Goal: Transaction & Acquisition: Purchase product/service

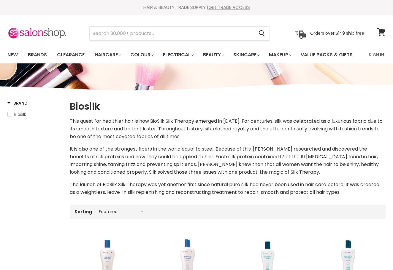
select select "manual"
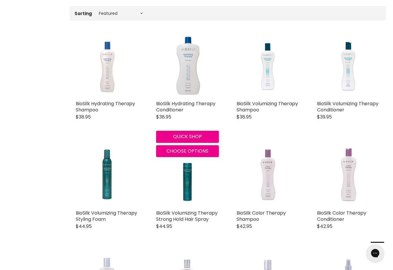
scroll to position [199, 0]
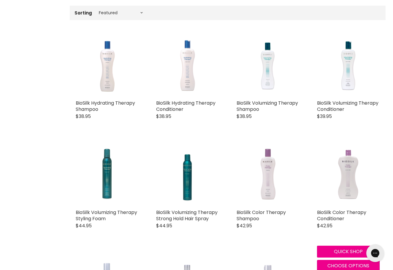
click at [341, 177] on img "Main content" at bounding box center [348, 175] width 38 height 63
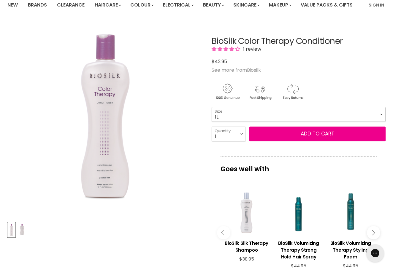
select select "1L"
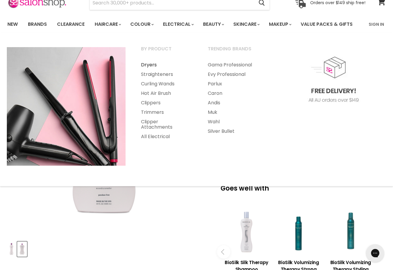
scroll to position [32, 0]
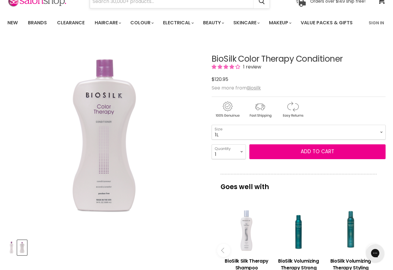
click at [137, 5] on input "Search" at bounding box center [172, 2] width 164 height 14
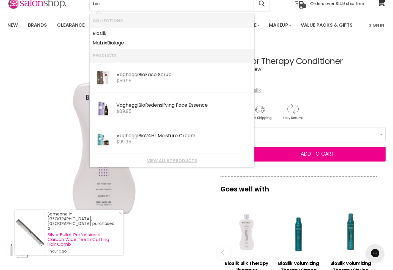
type input "bio"
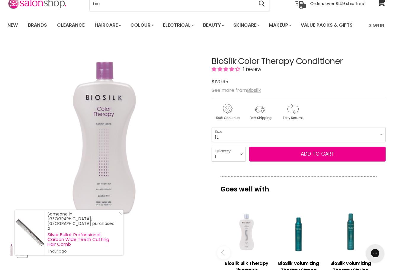
click at [245, 227] on div "Main content" at bounding box center [246, 233] width 46 height 46
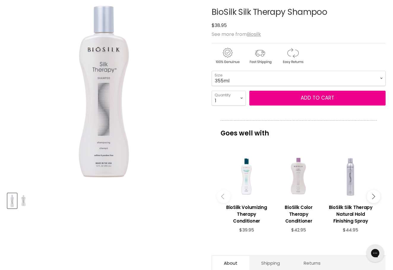
scroll to position [96, 0]
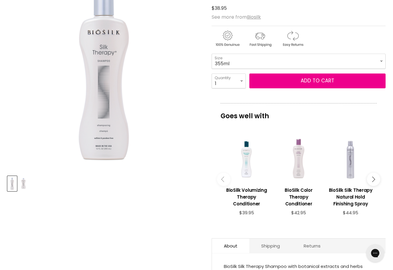
click at [375, 182] on button "Main content" at bounding box center [373, 179] width 13 height 13
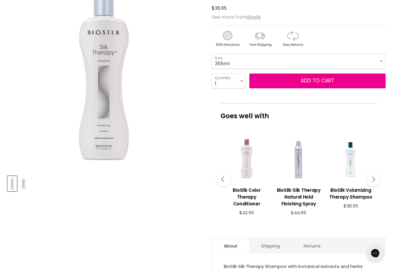
click at [375, 182] on button "Main content" at bounding box center [373, 179] width 13 height 13
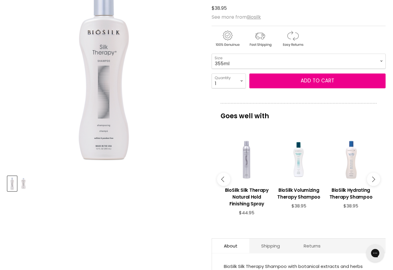
click at [375, 182] on button "Main content" at bounding box center [373, 179] width 13 height 13
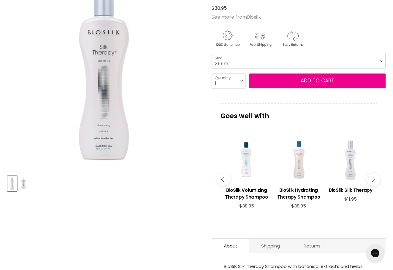
click at [375, 182] on button "Main content" at bounding box center [373, 179] width 13 height 13
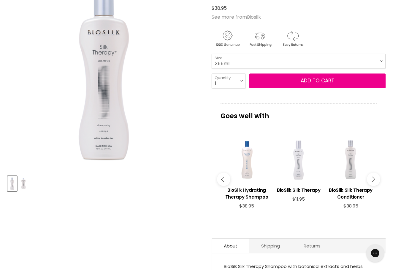
click at [375, 182] on button "Main content" at bounding box center [373, 179] width 13 height 13
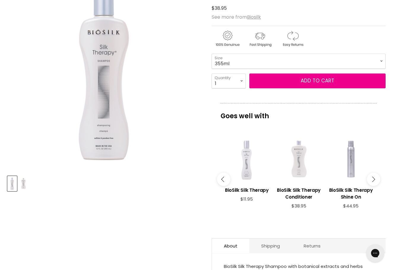
click at [300, 163] on div "Main content" at bounding box center [299, 159] width 46 height 46
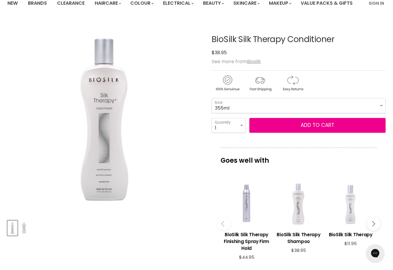
scroll to position [57, 0]
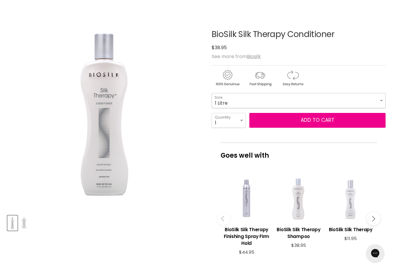
select select "1 Litre"
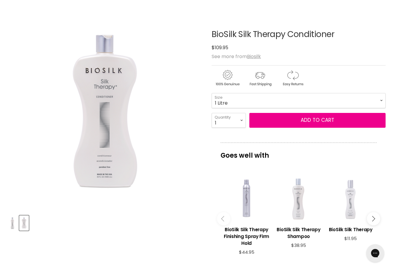
drag, startPoint x: 209, startPoint y: 45, endPoint x: 236, endPoint y: 47, distance: 27.3
click at [236, 47] on article "Click or scroll to zoom Tap or pinch to zoom Click or scroll to zoom" at bounding box center [196, 201] width 378 height 373
click at [236, 47] on div "$65.95 $109.95" at bounding box center [299, 48] width 174 height 8
